Goal: Task Accomplishment & Management: Manage account settings

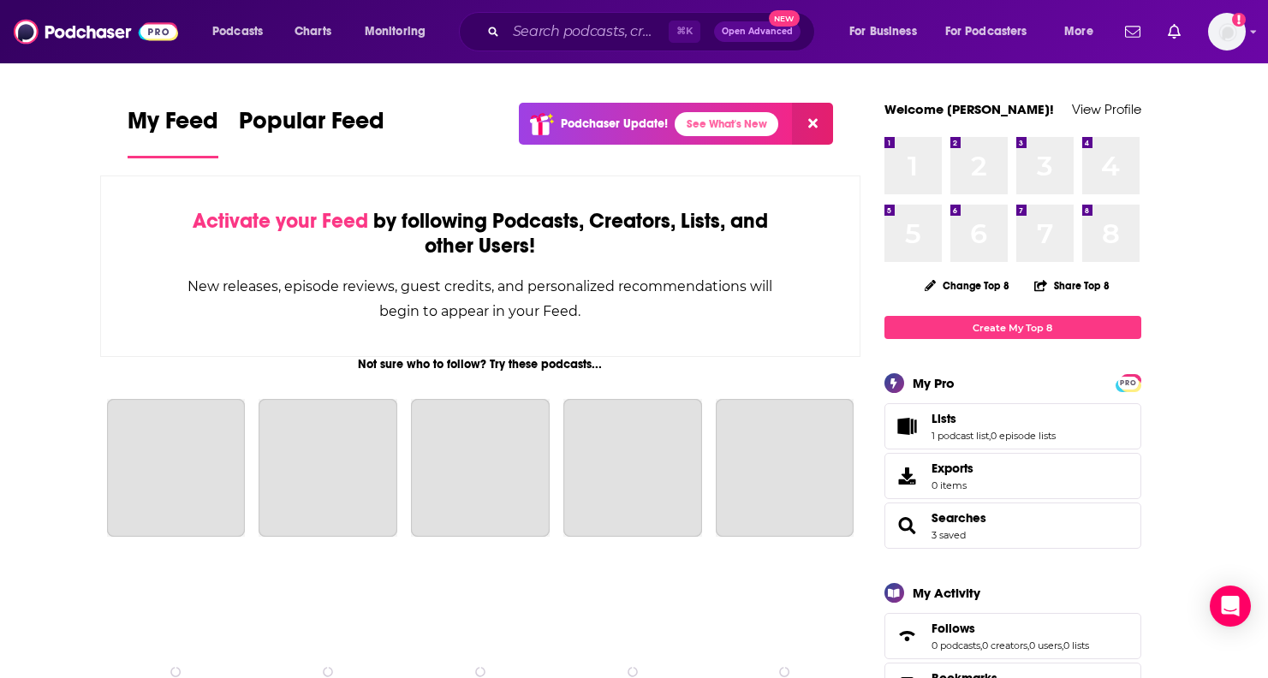
click at [950, 425] on span "Lists" at bounding box center [944, 418] width 25 height 15
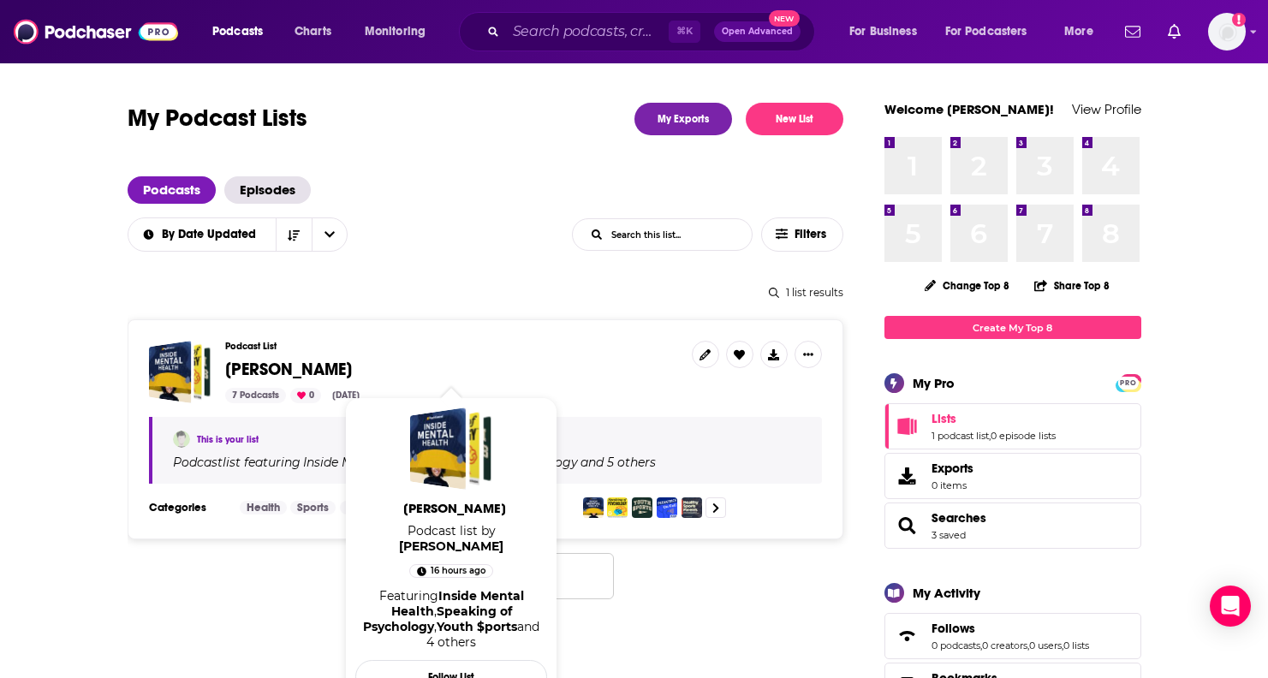
click at [261, 372] on span "[PERSON_NAME]" at bounding box center [288, 369] width 127 height 21
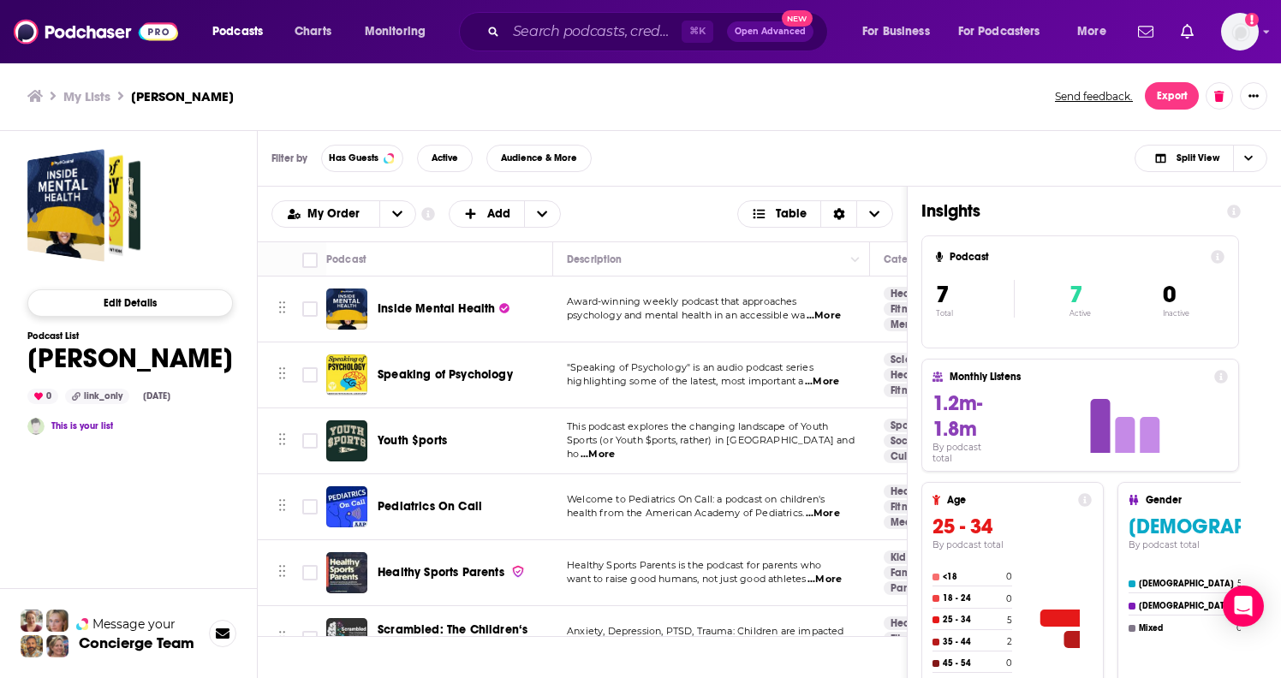
click at [184, 304] on button "Edit Details" at bounding box center [130, 302] width 206 height 27
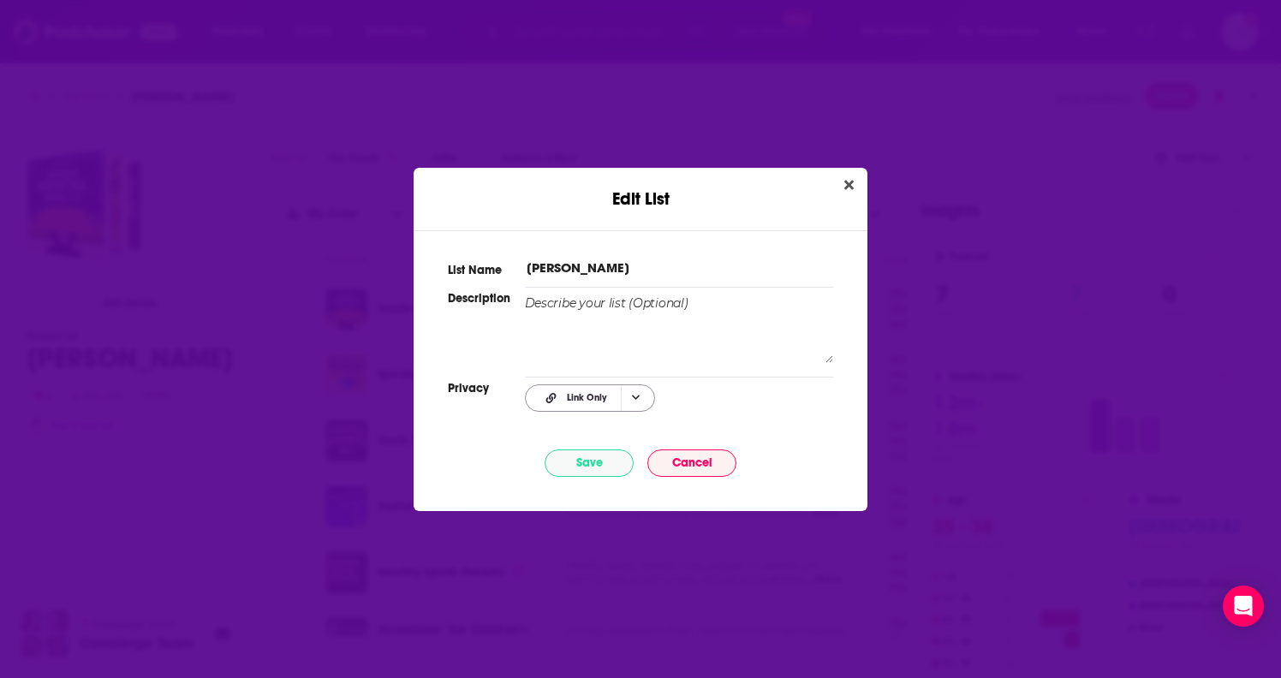
click at [636, 398] on icon "Choose Privacy" at bounding box center [636, 398] width 9 height 5
click at [597, 480] on span "Public" at bounding box center [612, 483] width 107 height 9
click at [605, 466] on button "Save" at bounding box center [589, 463] width 89 height 27
